Goal: Navigation & Orientation: Find specific page/section

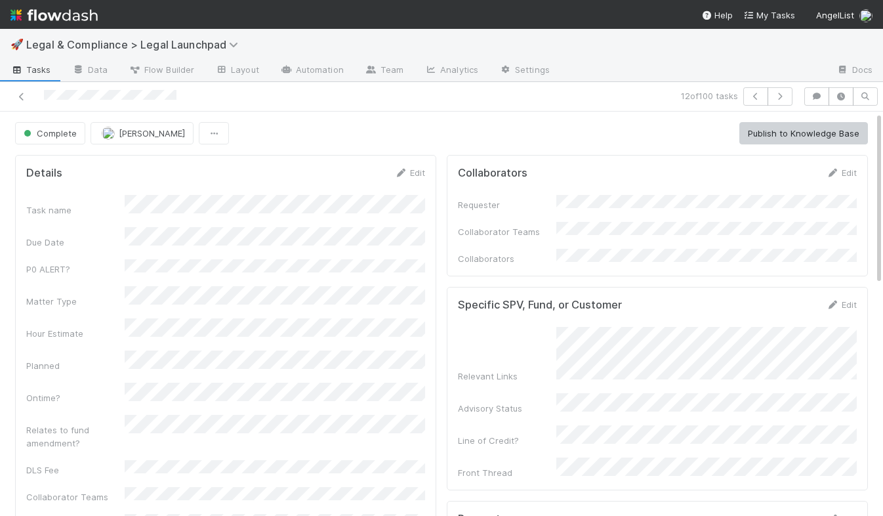
click at [47, 12] on img at bounding box center [53, 15] width 87 height 22
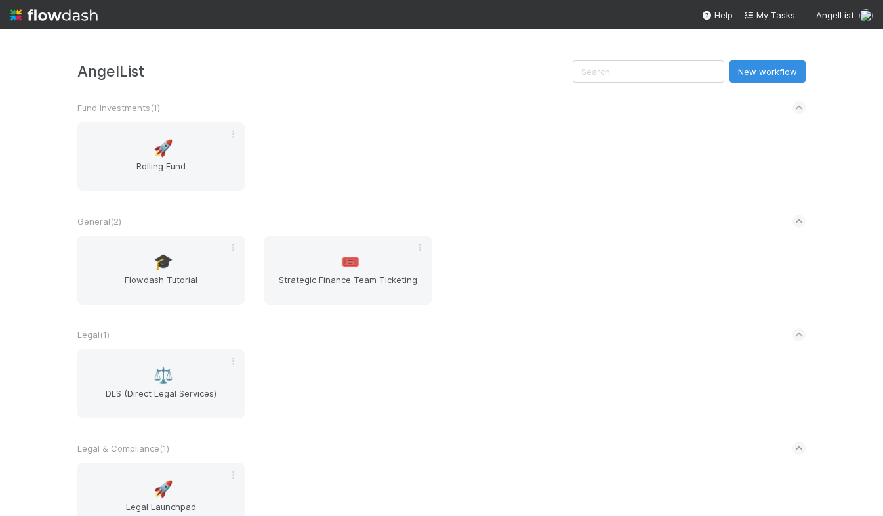
scroll to position [60, 0]
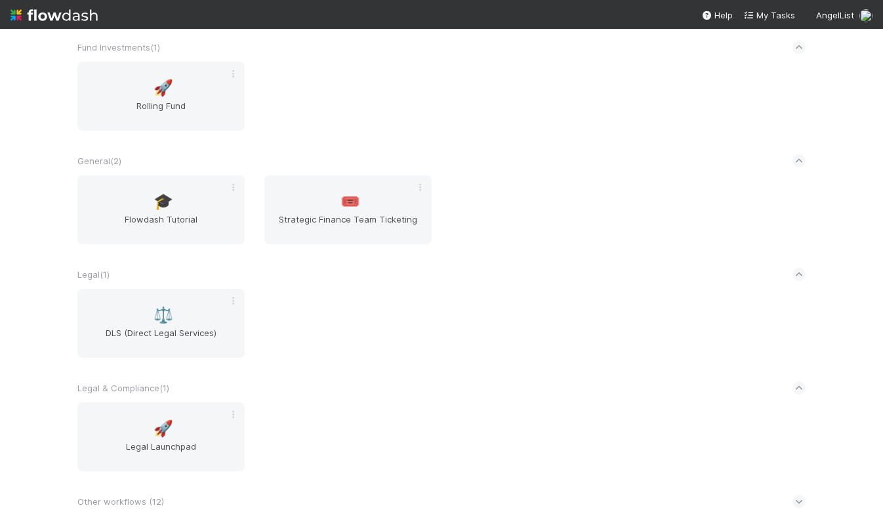
click at [413, 317] on div "⚖️ DLS (Direct Legal Services)" at bounding box center [442, 331] width 748 height 85
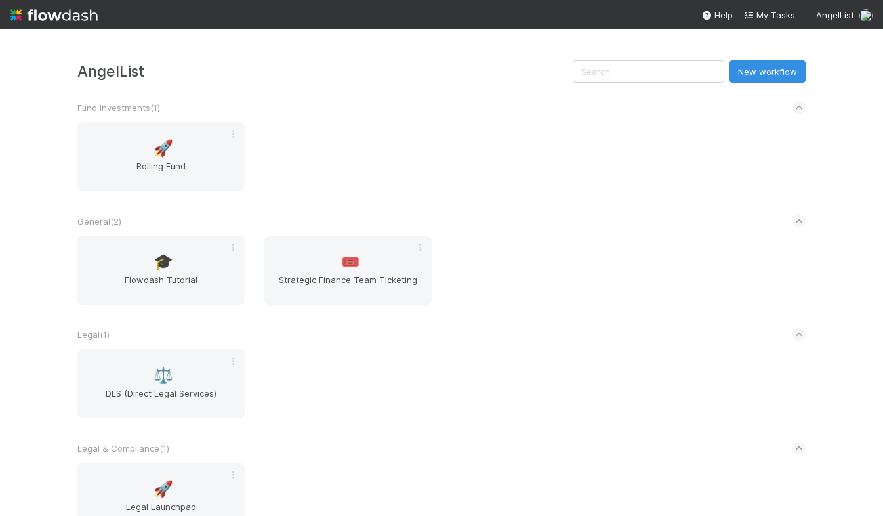
click at [587, 211] on div "General ( 2 )" at bounding box center [441, 221] width 728 height 29
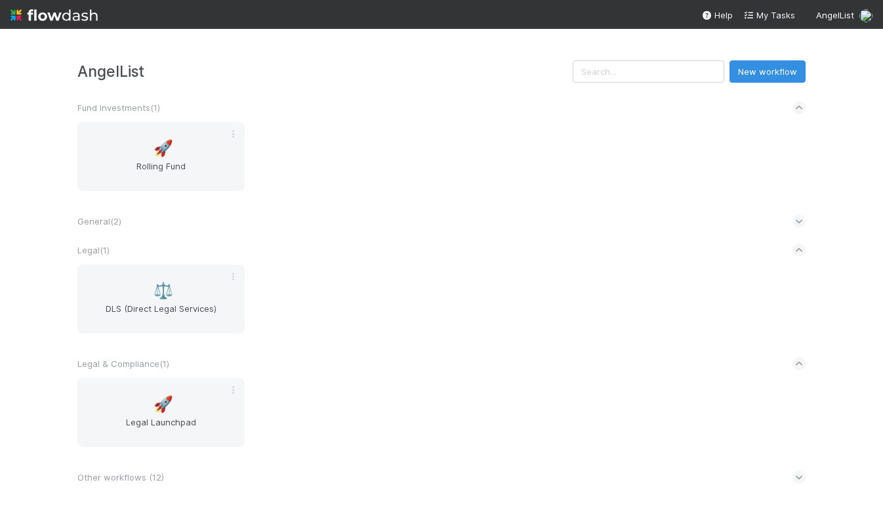
click at [596, 330] on div "⚖️ DLS (Direct Legal Services)" at bounding box center [442, 306] width 748 height 85
click at [413, 182] on div "🚀 Rolling Fund" at bounding box center [442, 164] width 748 height 85
click at [432, 315] on div "⚖️ DLS (Direct Legal Services)" at bounding box center [442, 306] width 748 height 85
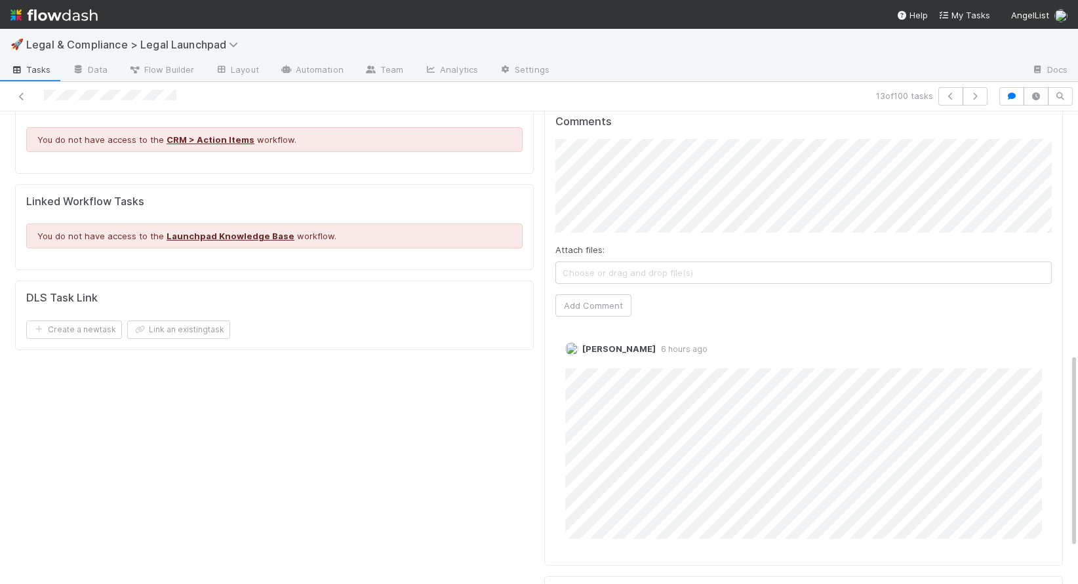
scroll to position [597, 0]
